Goal: Task Accomplishment & Management: Use online tool/utility

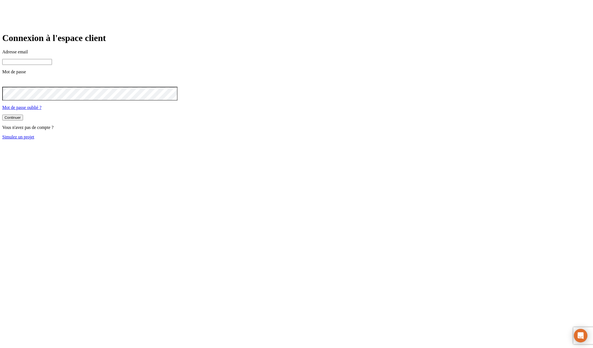
type input "[PERSON_NAME][DOMAIN_NAME][EMAIL_ADDRESS][DOMAIN_NAME]"
click at [34, 139] on link "Simulez un projet" at bounding box center [18, 137] width 32 height 5
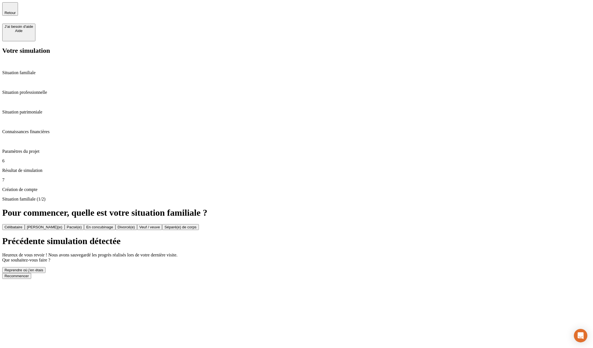
click at [43, 268] on div "Reprendre où j’en étais" at bounding box center [23, 270] width 39 height 4
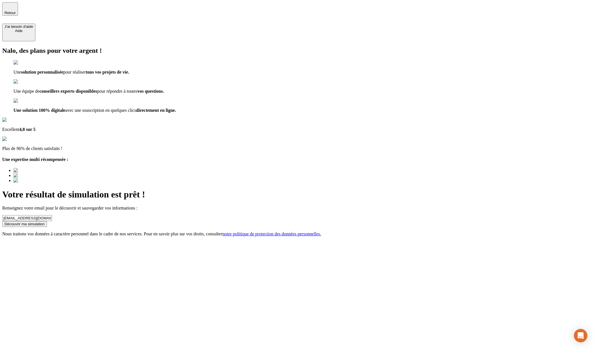
click at [16, 11] on span "Retour" at bounding box center [9, 13] width 11 height 4
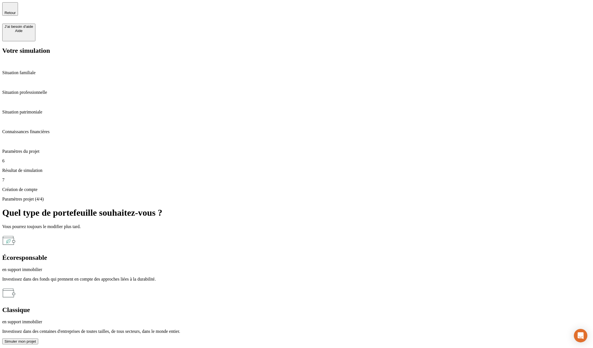
click at [16, 11] on span "Retour" at bounding box center [9, 13] width 11 height 4
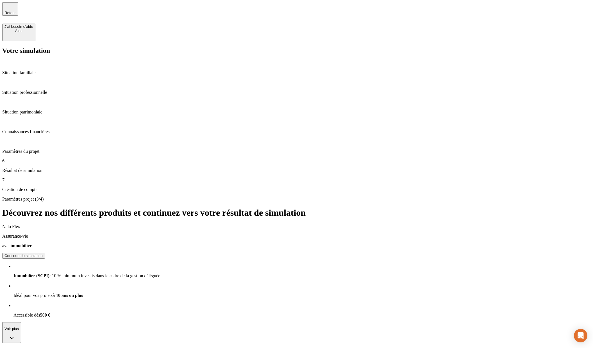
click at [45, 168] on p "Résultat de simulation" at bounding box center [296, 170] width 589 height 5
